Goal: Book appointment/travel/reservation

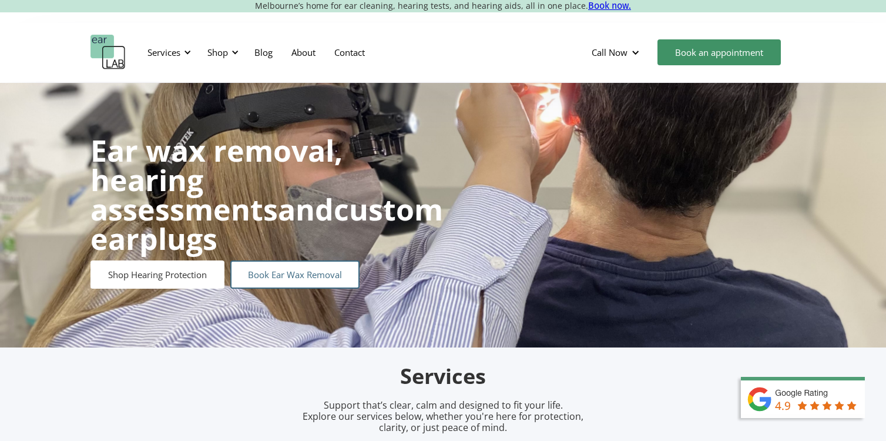
click at [257, 260] on link "Book Ear Wax Removal" at bounding box center [294, 274] width 129 height 28
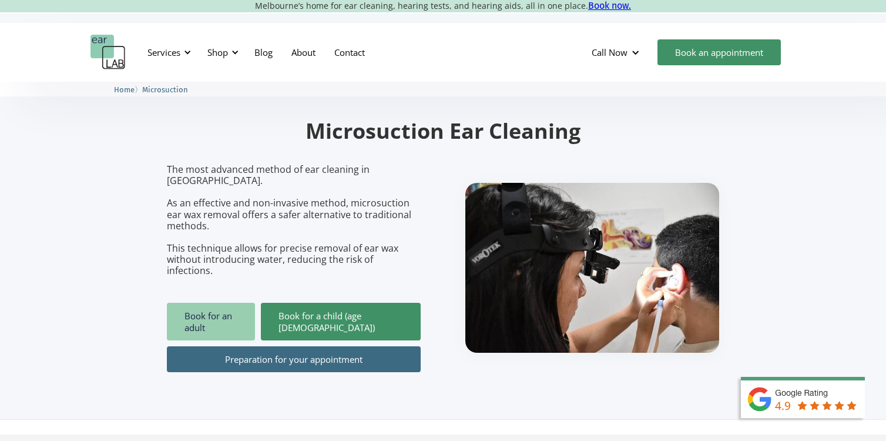
scroll to position [89, 0]
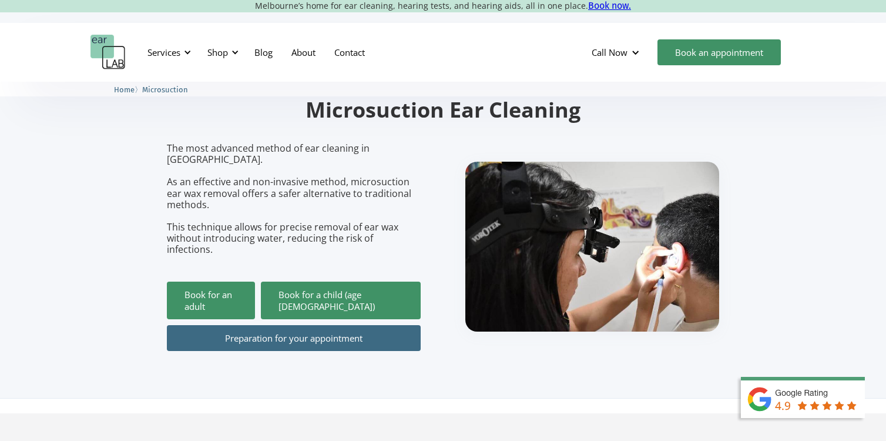
click at [244, 325] on link "Preparation for your appointment" at bounding box center [294, 338] width 254 height 26
click at [231, 281] on link "Book for an adult" at bounding box center [211, 300] width 88 height 38
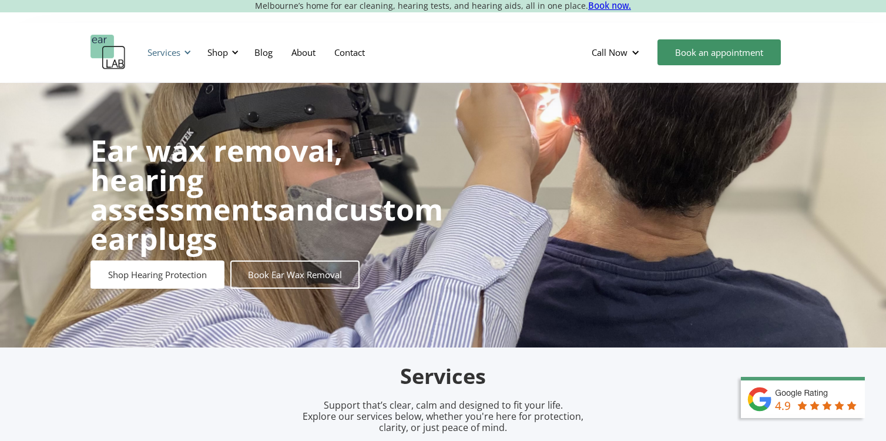
click at [185, 55] on div at bounding box center [187, 52] width 8 height 8
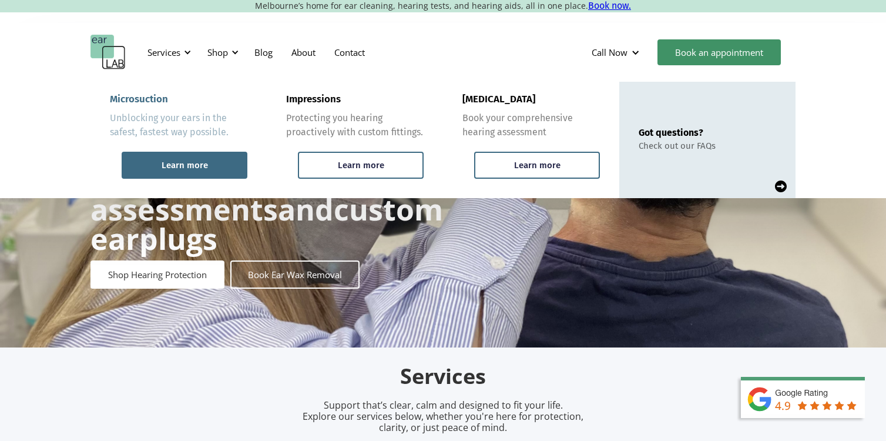
click at [175, 162] on div "Learn more" at bounding box center [185, 165] width 46 height 11
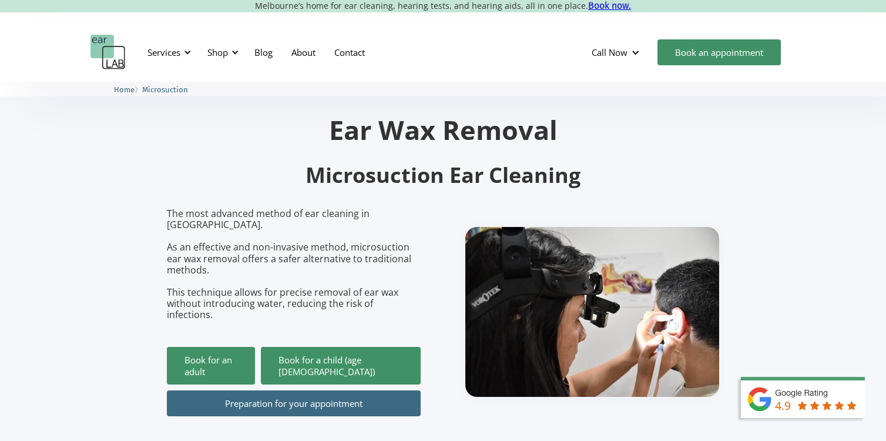
scroll to position [25, 0]
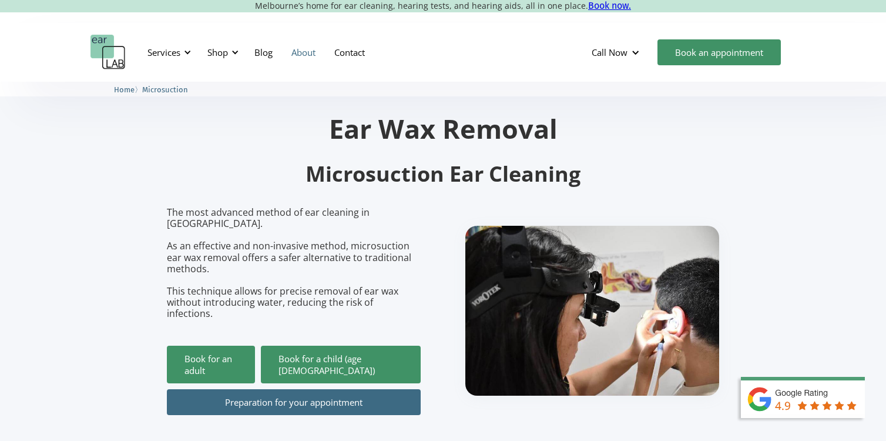
click at [315, 51] on link "About" at bounding box center [303, 52] width 43 height 34
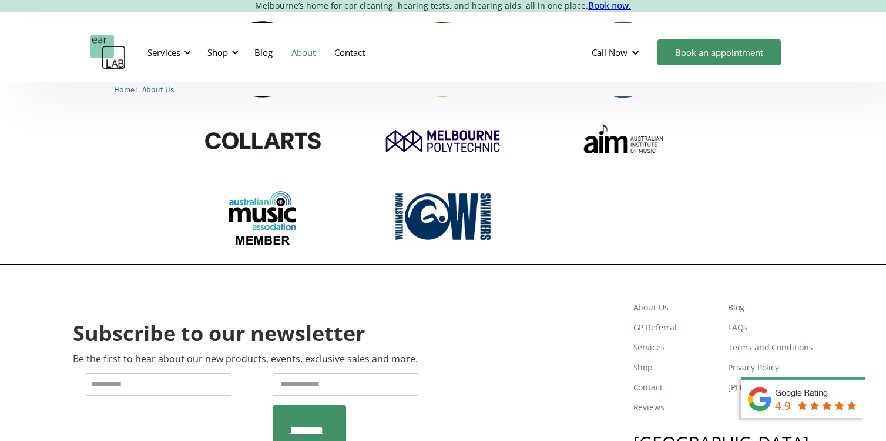
scroll to position [1854, 0]
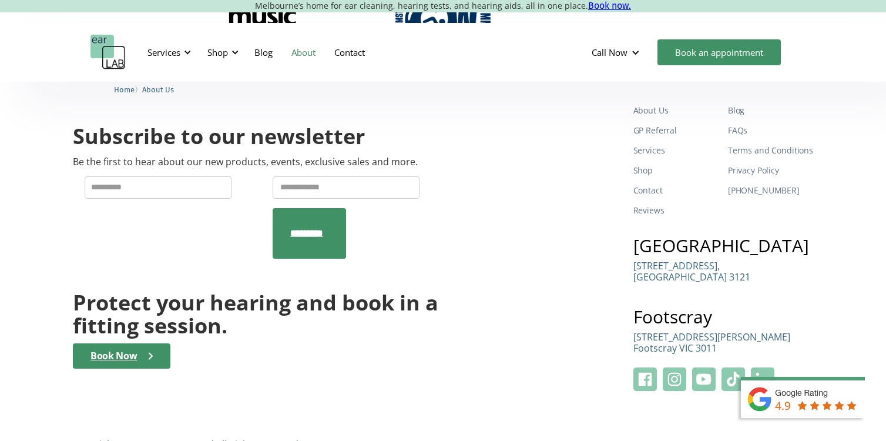
click at [681, 367] on img at bounding box center [674, 378] width 23 height 23
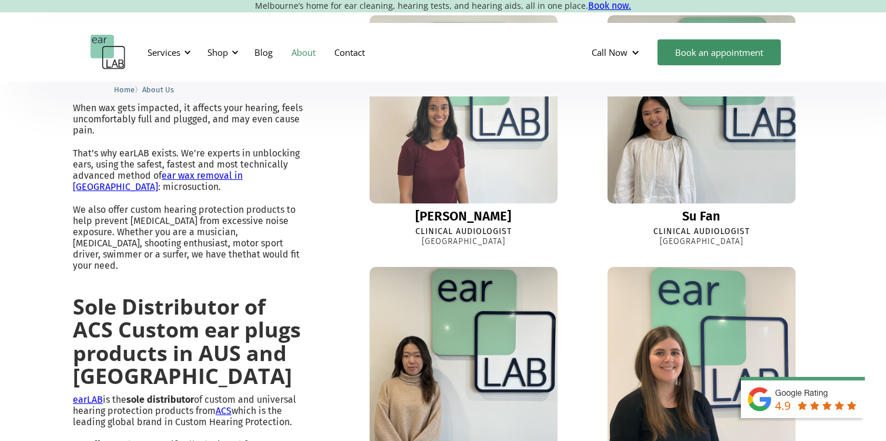
scroll to position [0, 0]
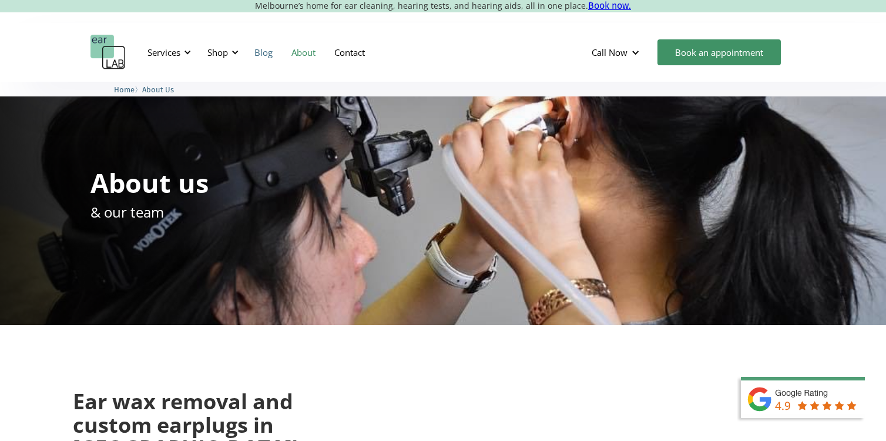
click at [260, 52] on link "Blog" at bounding box center [263, 52] width 37 height 34
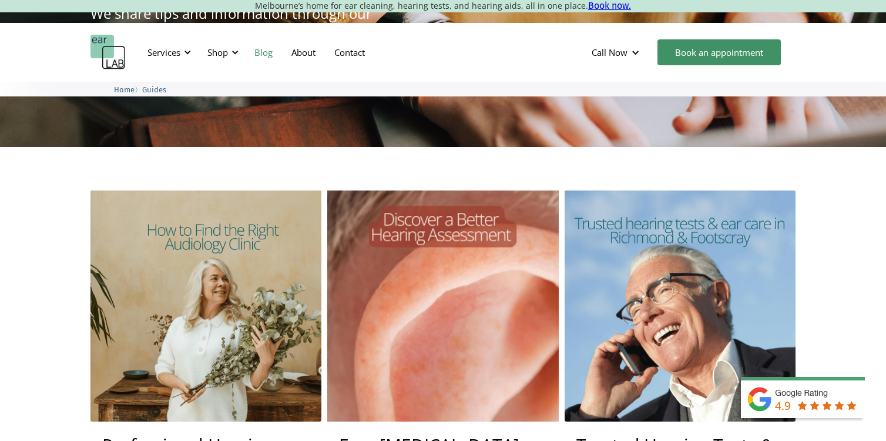
scroll to position [184, 0]
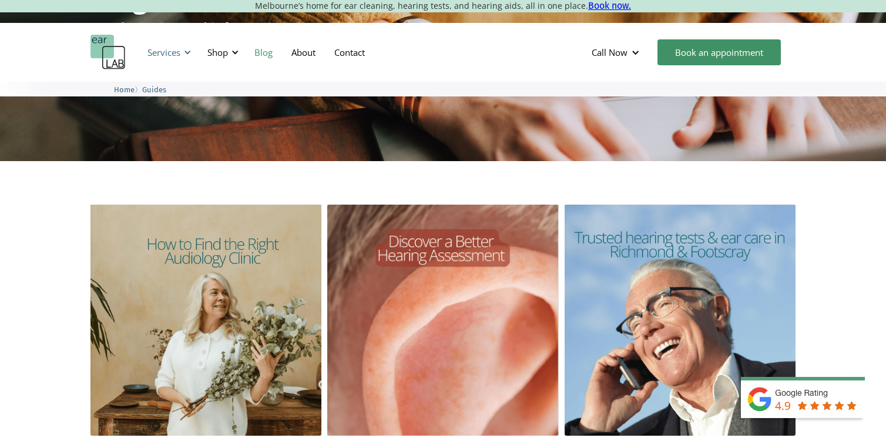
click at [176, 46] on div "Services" at bounding box center [163, 52] width 33 height 12
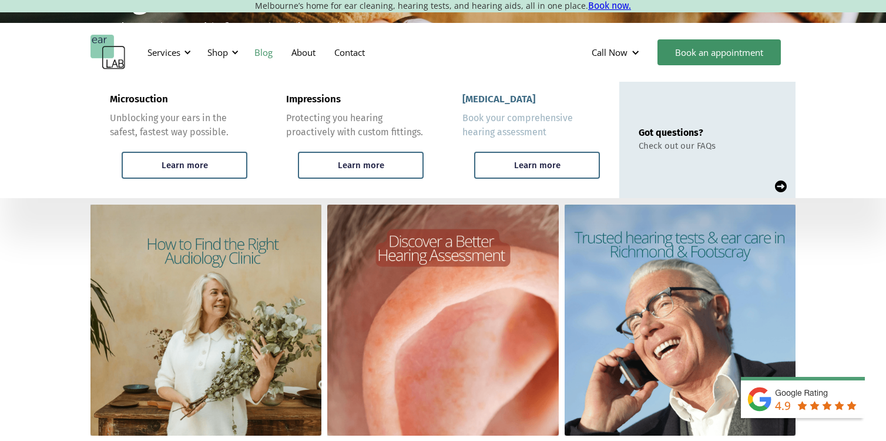
click at [528, 127] on div "Book your comprehensive hearing assessment" at bounding box center [530, 125] width 137 height 28
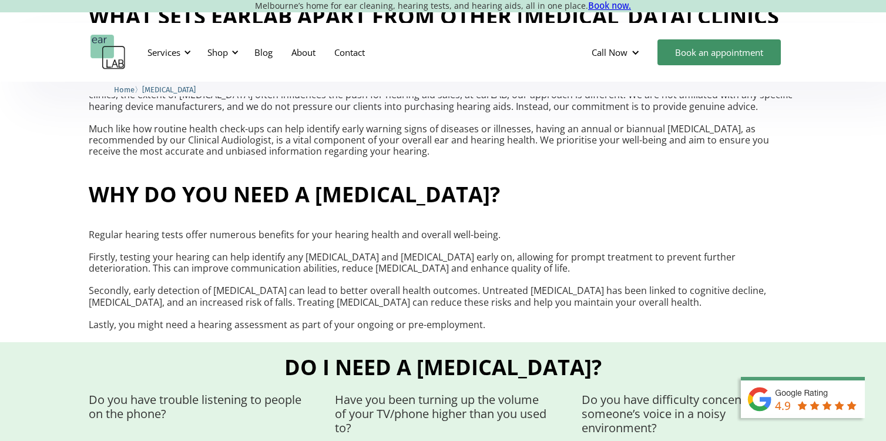
scroll to position [608, 0]
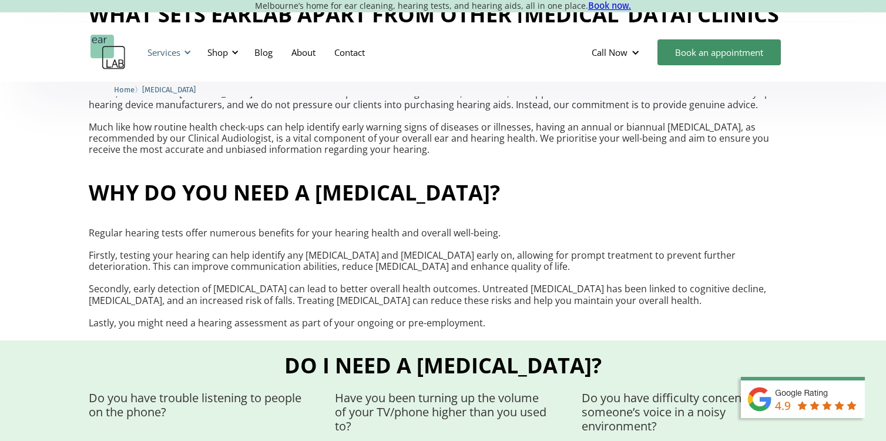
click at [166, 49] on div "Services" at bounding box center [163, 52] width 33 height 12
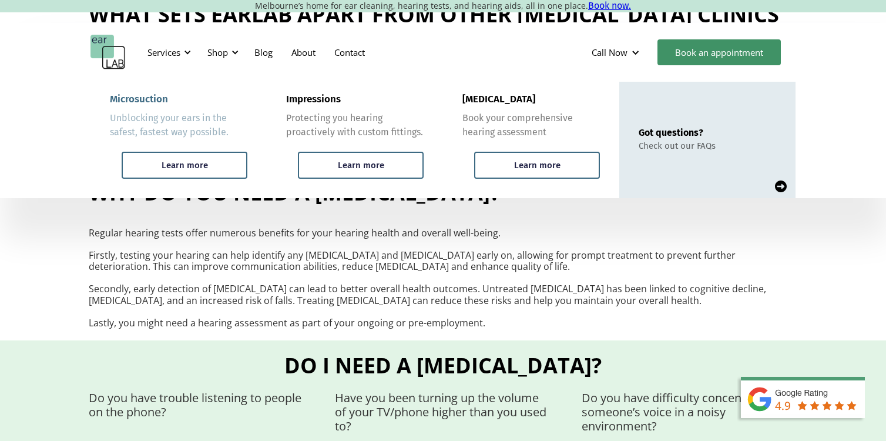
click at [162, 126] on div "Unblocking your ears in the safest, fastest way possible." at bounding box center [178, 125] width 137 height 28
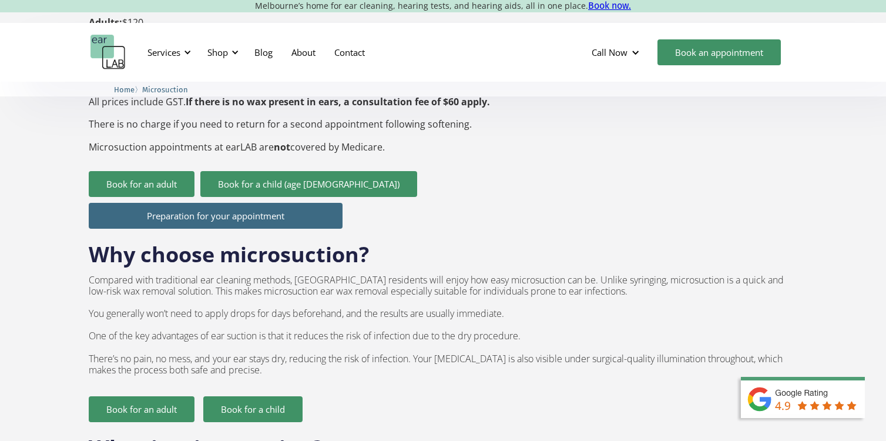
scroll to position [570, 0]
click at [281, 202] on link "Preparation for your appointment" at bounding box center [216, 215] width 254 height 26
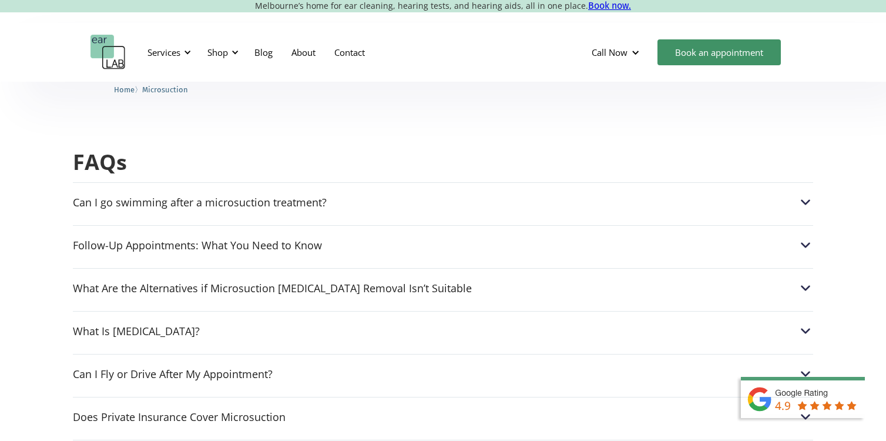
scroll to position [2899, 0]
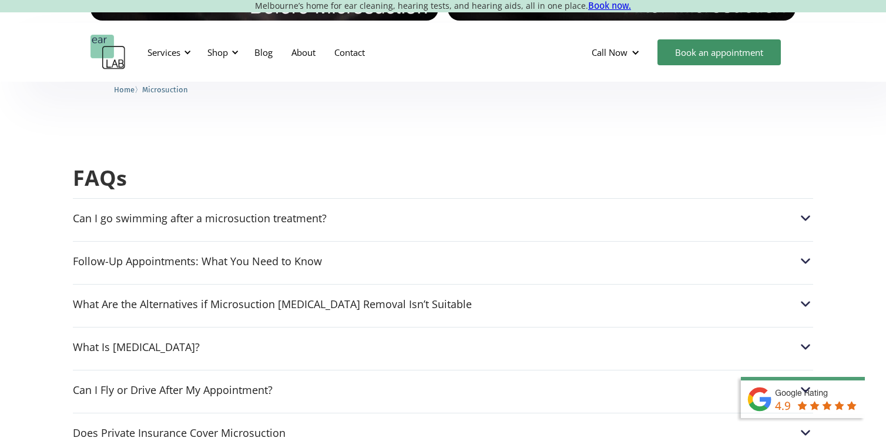
click at [321, 284] on div "What Are the Alternatives if Microsuction [MEDICAL_DATA] Removal Isn’t Suitable…" at bounding box center [443, 300] width 740 height 33
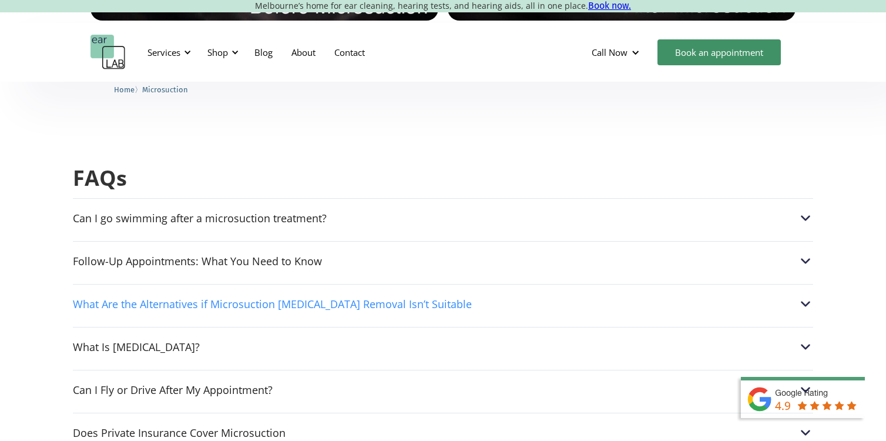
click at [321, 298] on div "What Are the Alternatives if Microsuction [MEDICAL_DATA] Removal Isn’t Suitable" at bounding box center [272, 304] width 399 height 12
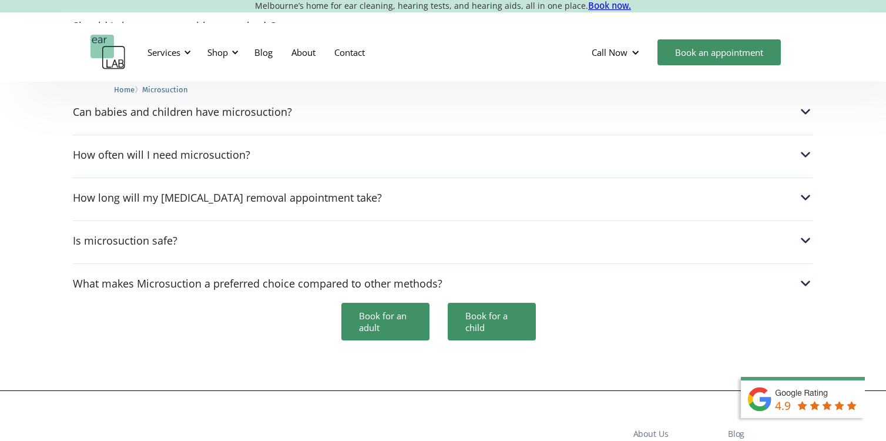
scroll to position [3360, 0]
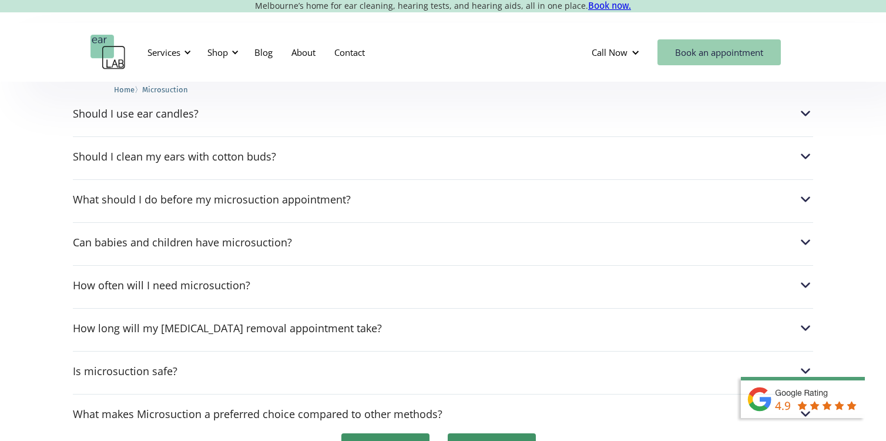
click at [698, 47] on link "Book an appointment" at bounding box center [718, 52] width 123 height 26
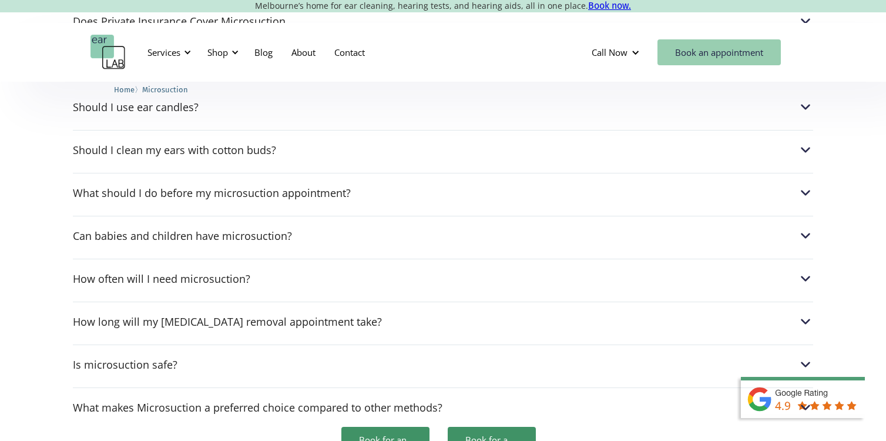
scroll to position [3314, 0]
